Goal: Find specific page/section: Find specific page/section

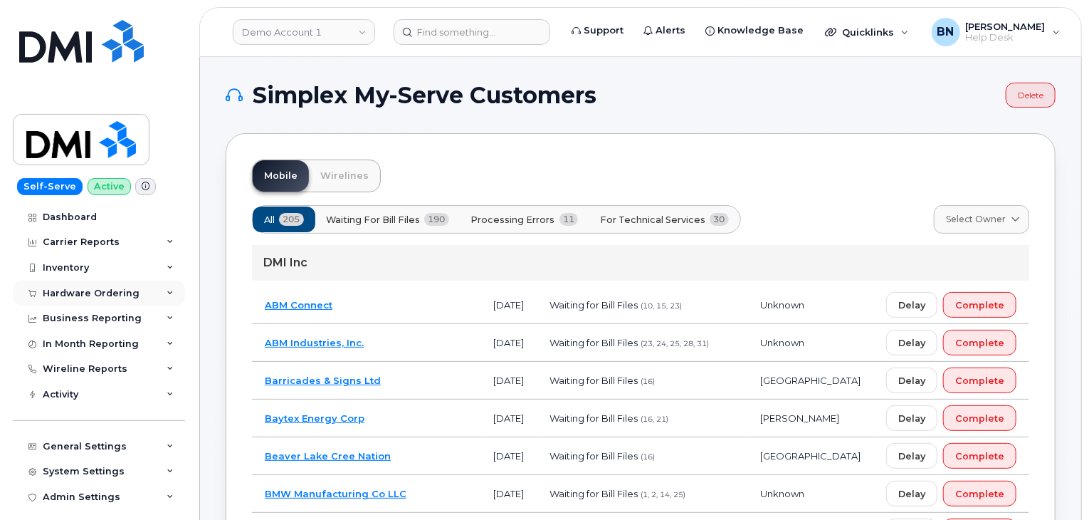
click at [68, 296] on div "Hardware Ordering" at bounding box center [91, 293] width 97 height 11
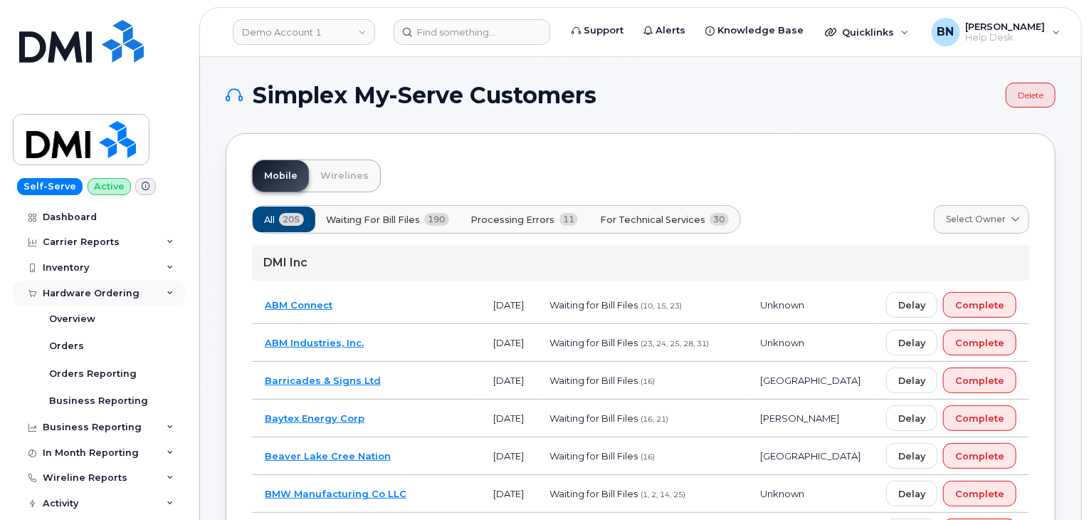
click at [108, 293] on div "Hardware Ordering" at bounding box center [91, 293] width 97 height 11
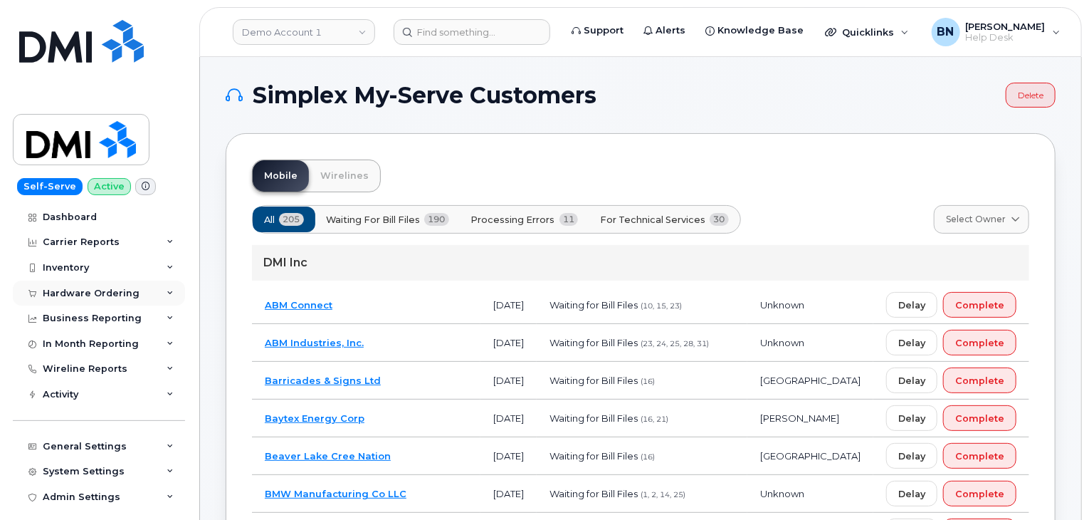
click at [159, 293] on div "Hardware Ordering" at bounding box center [99, 294] width 172 height 26
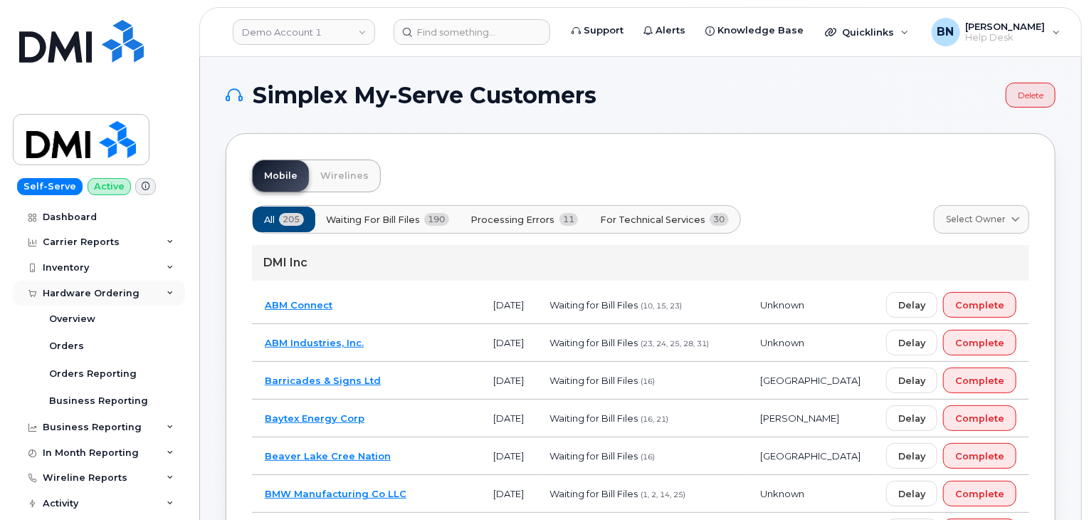
click at [167, 292] on icon at bounding box center [170, 293] width 7 height 7
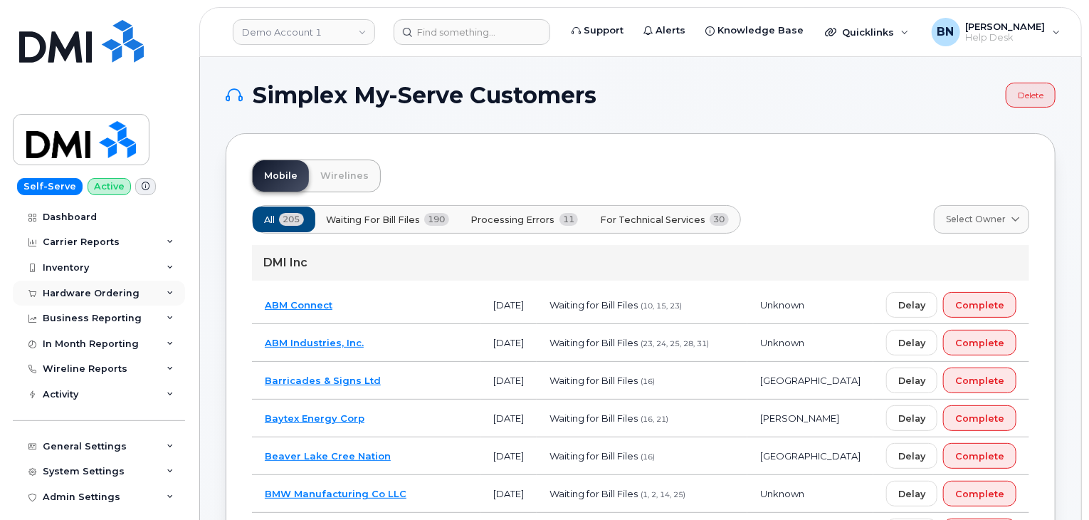
click at [167, 292] on icon at bounding box center [170, 293] width 7 height 7
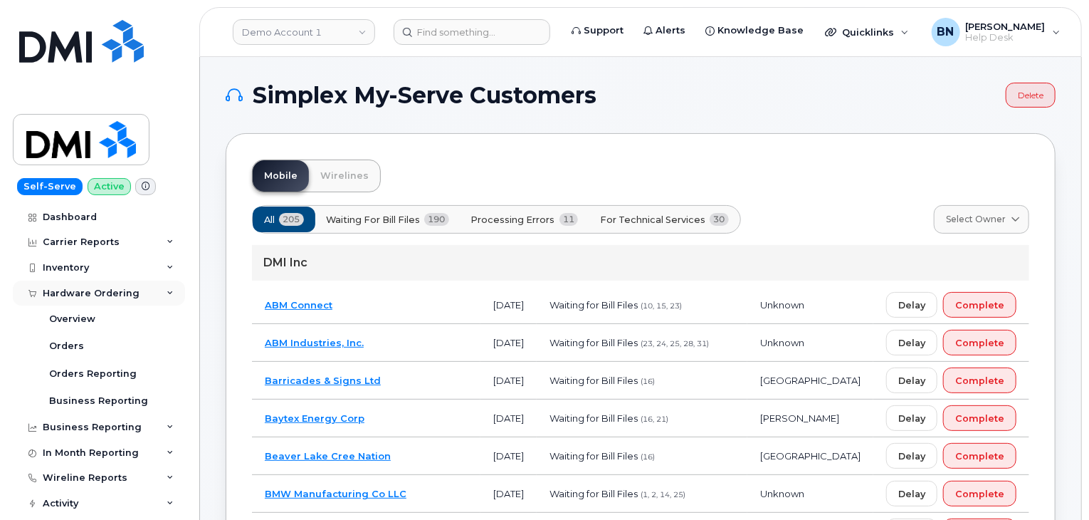
click at [167, 292] on icon at bounding box center [170, 293] width 7 height 7
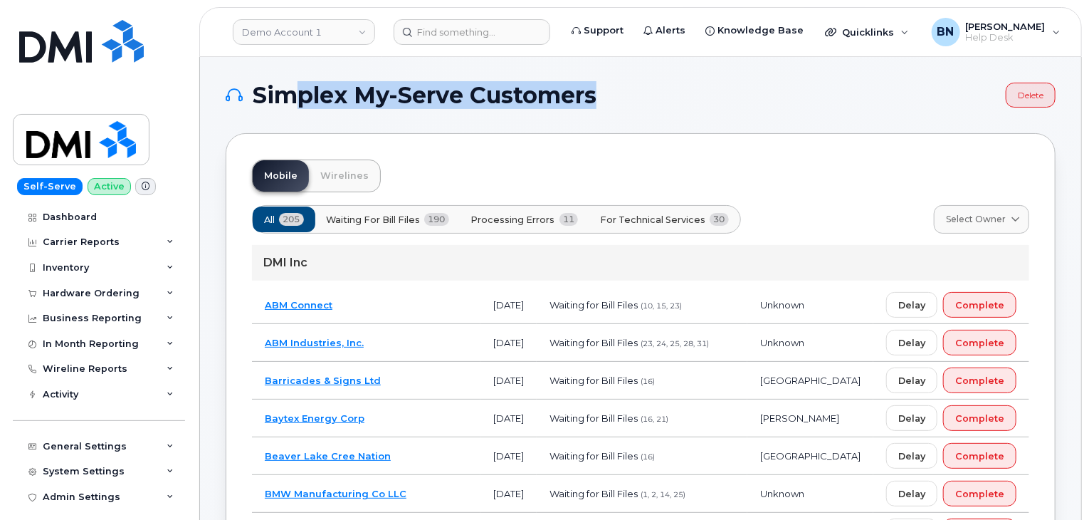
drag, startPoint x: 288, startPoint y: 98, endPoint x: 632, endPoint y: 82, distance: 344.2
click at [632, 83] on div "Simplex My-Serve Customers Delete" at bounding box center [641, 95] width 830 height 25
drag, startPoint x: 630, startPoint y: 92, endPoint x: 361, endPoint y: 105, distance: 269.5
click at [361, 105] on h1 "Simplex My-Serve Customers" at bounding box center [612, 95] width 773 height 23
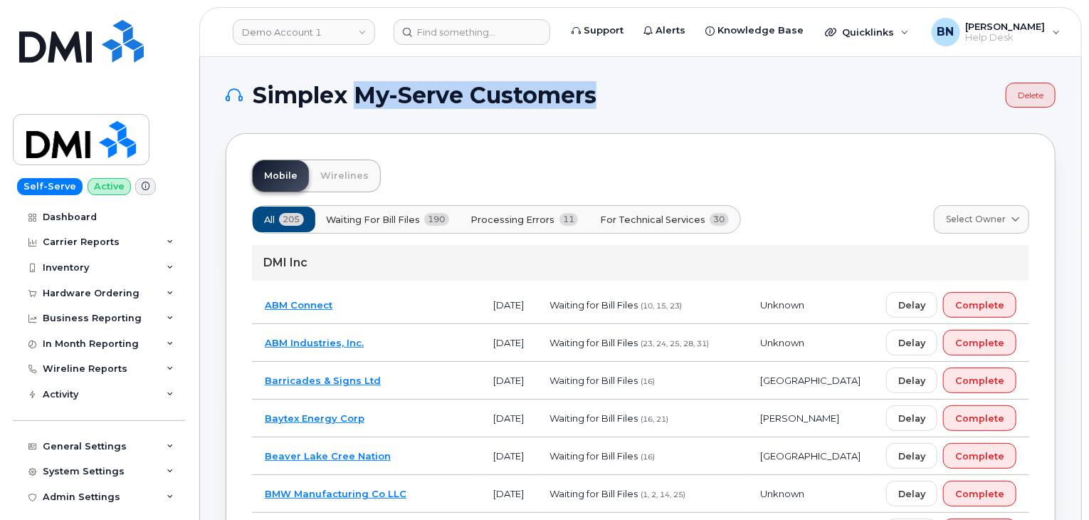
click at [361, 105] on span "Simplex My-Serve Customers" at bounding box center [425, 95] width 344 height 21
